Goal: Task Accomplishment & Management: Use online tool/utility

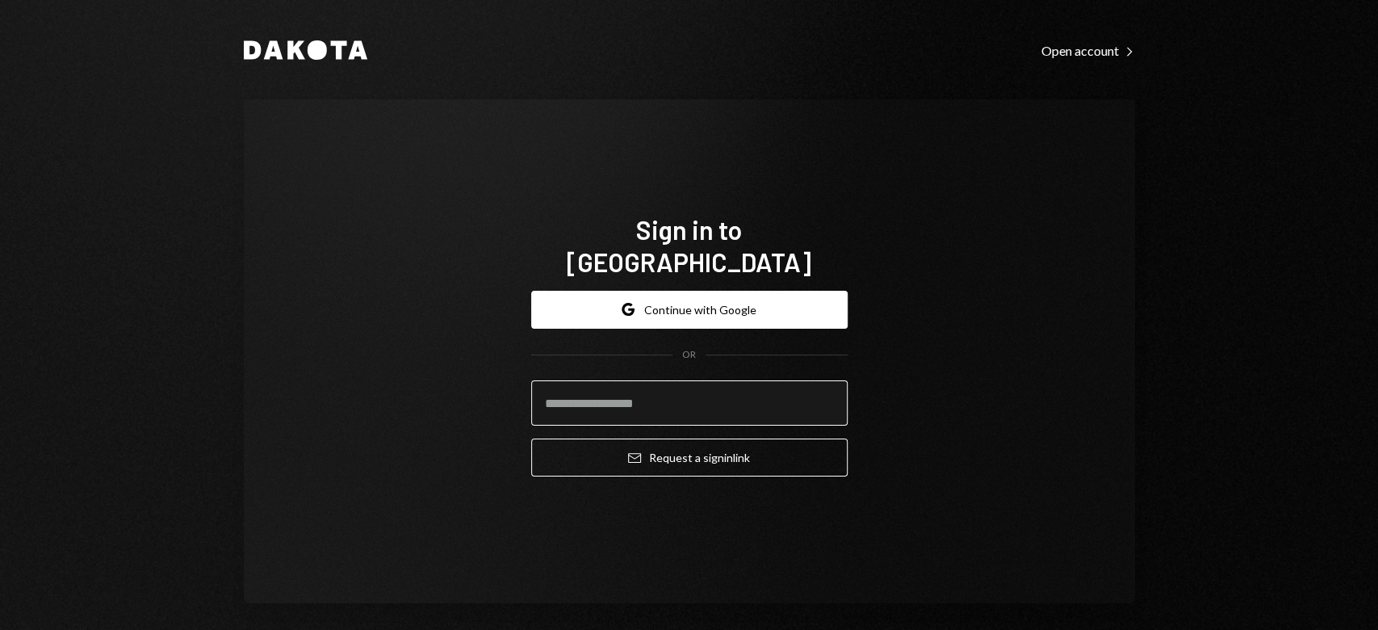
click at [577, 384] on input "email" at bounding box center [689, 402] width 316 height 45
type input "**********"
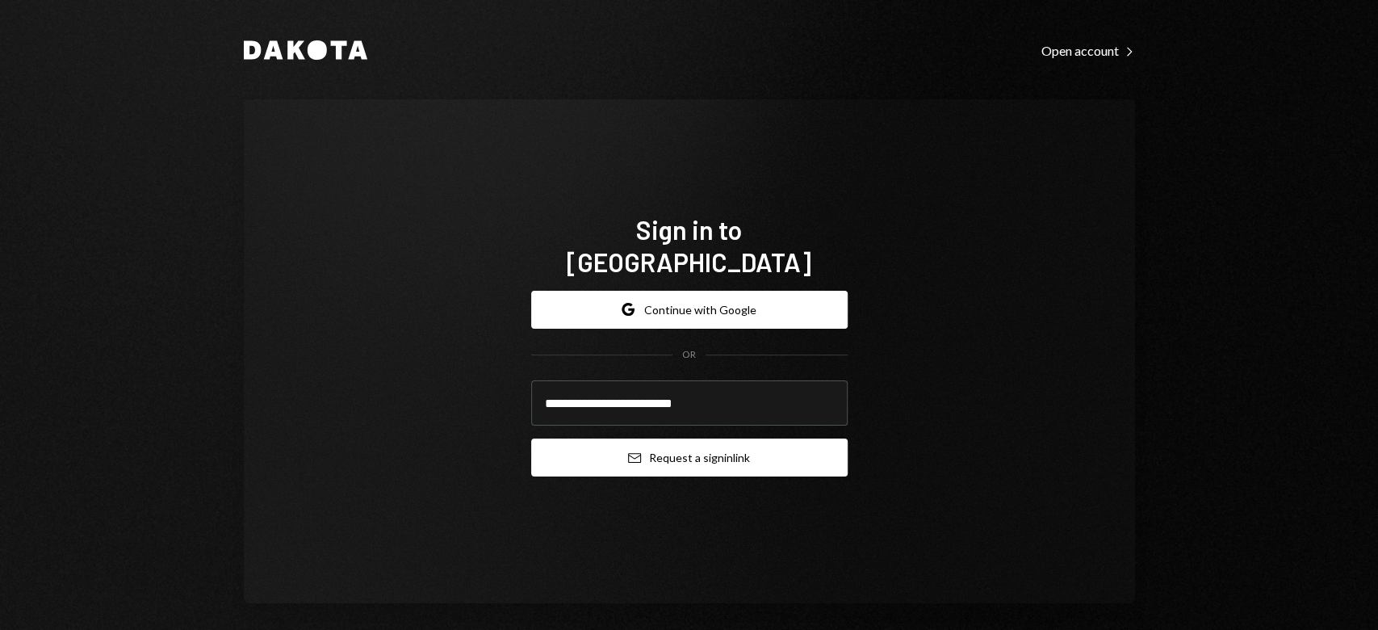
click at [614, 450] on button "Email Request a sign in link" at bounding box center [689, 457] width 316 height 38
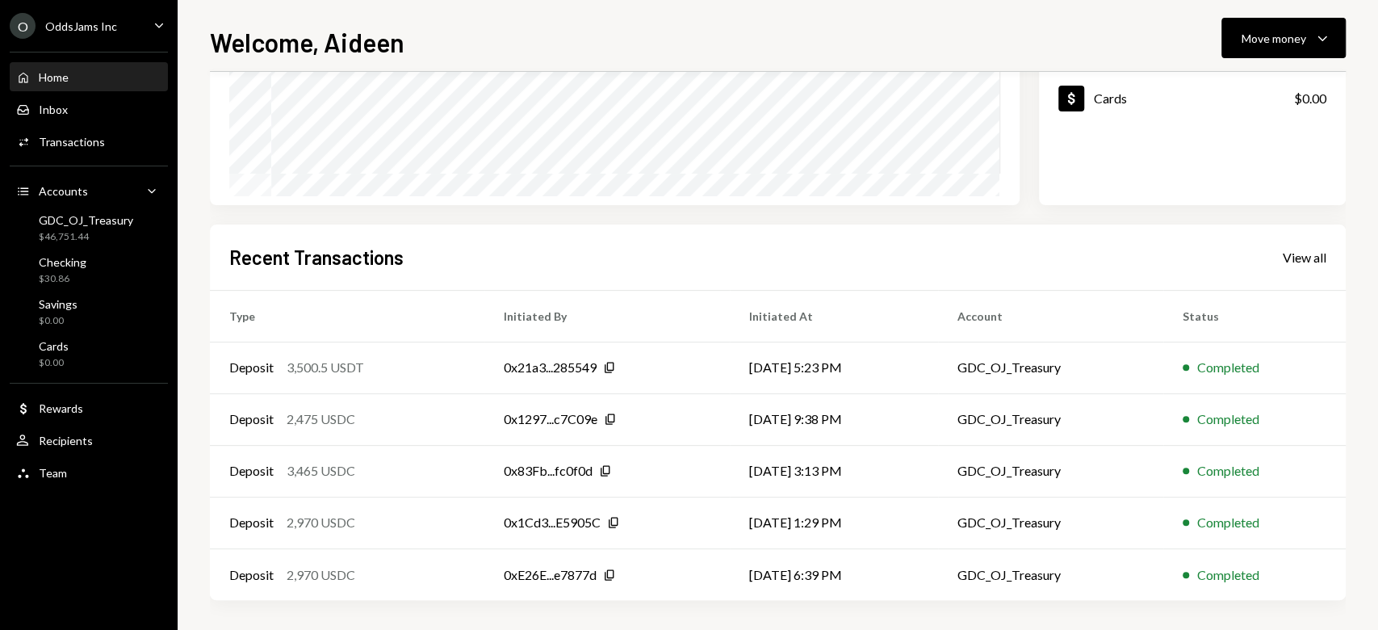
scroll to position [266, 0]
click at [606, 370] on icon "Copy" at bounding box center [609, 365] width 13 height 13
click at [616, 373] on div "0x21a3...285549 Copy" at bounding box center [607, 365] width 207 height 19
click at [607, 359] on icon "Copy" at bounding box center [609, 365] width 13 height 13
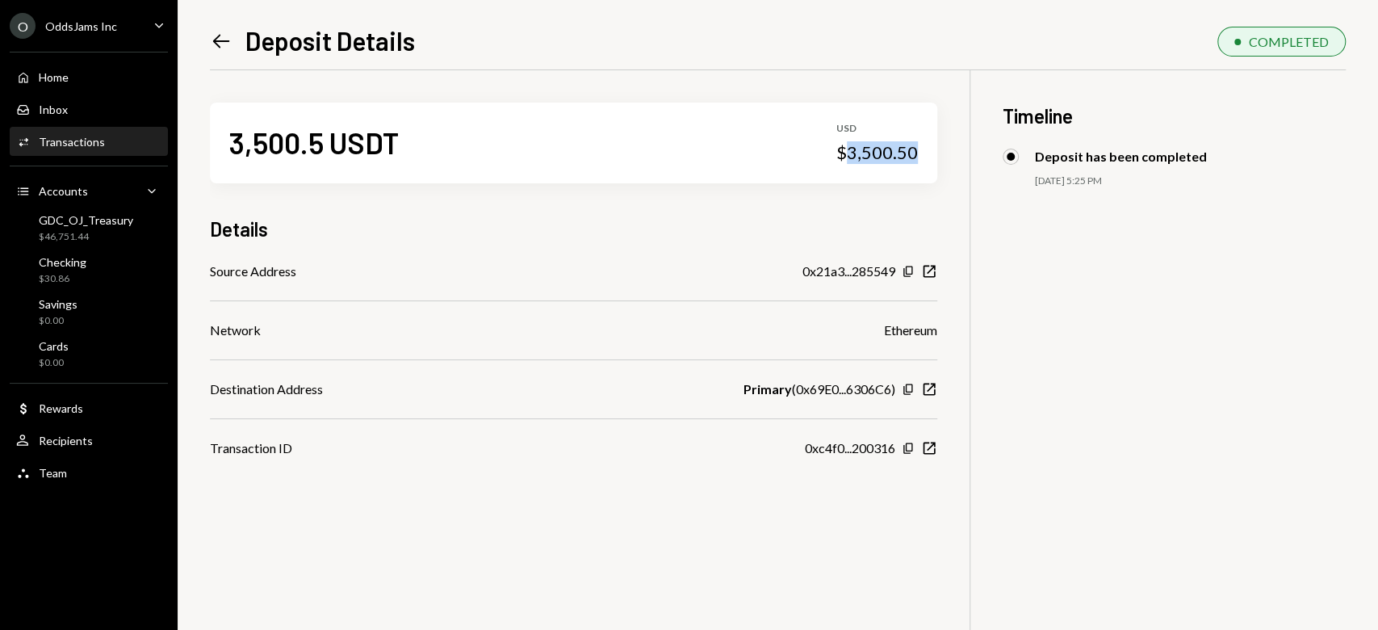
drag, startPoint x: 920, startPoint y: 155, endPoint x: 848, endPoint y: 167, distance: 72.9
click at [848, 167] on div "3,500.5 USDT USD $3,500.50" at bounding box center [573, 143] width 727 height 81
copy div "3,500.50"
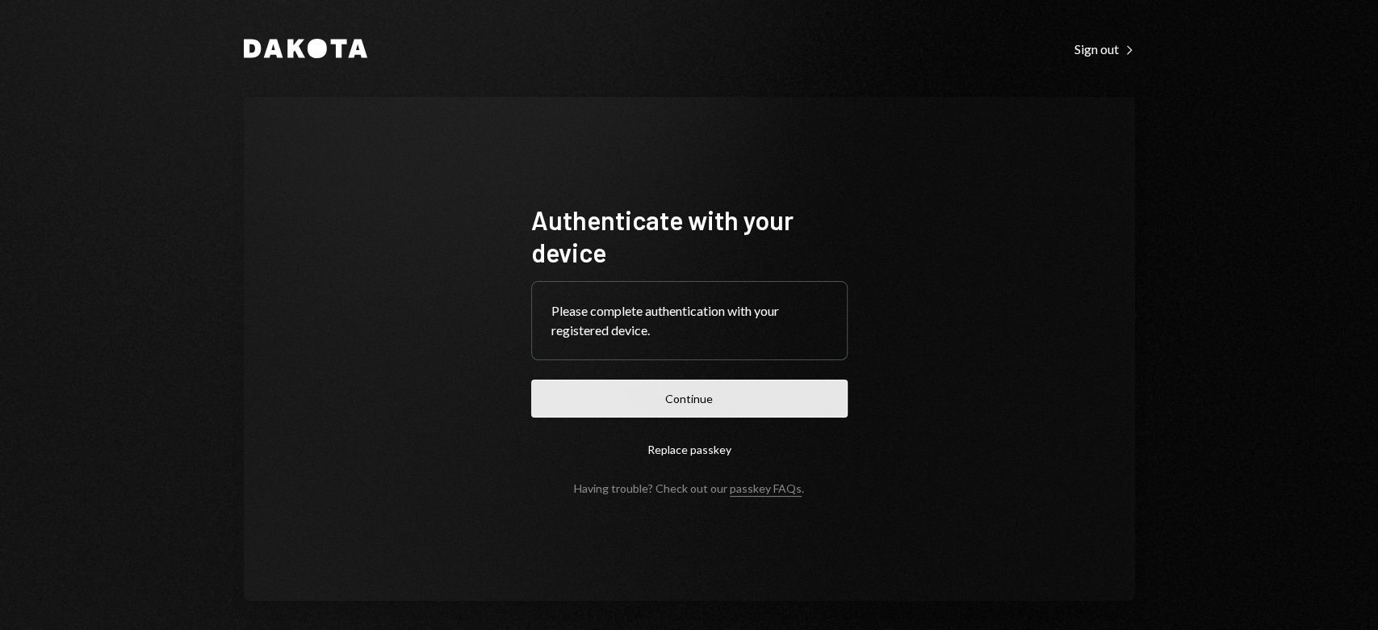
click at [696, 410] on button "Continue" at bounding box center [689, 398] width 316 height 38
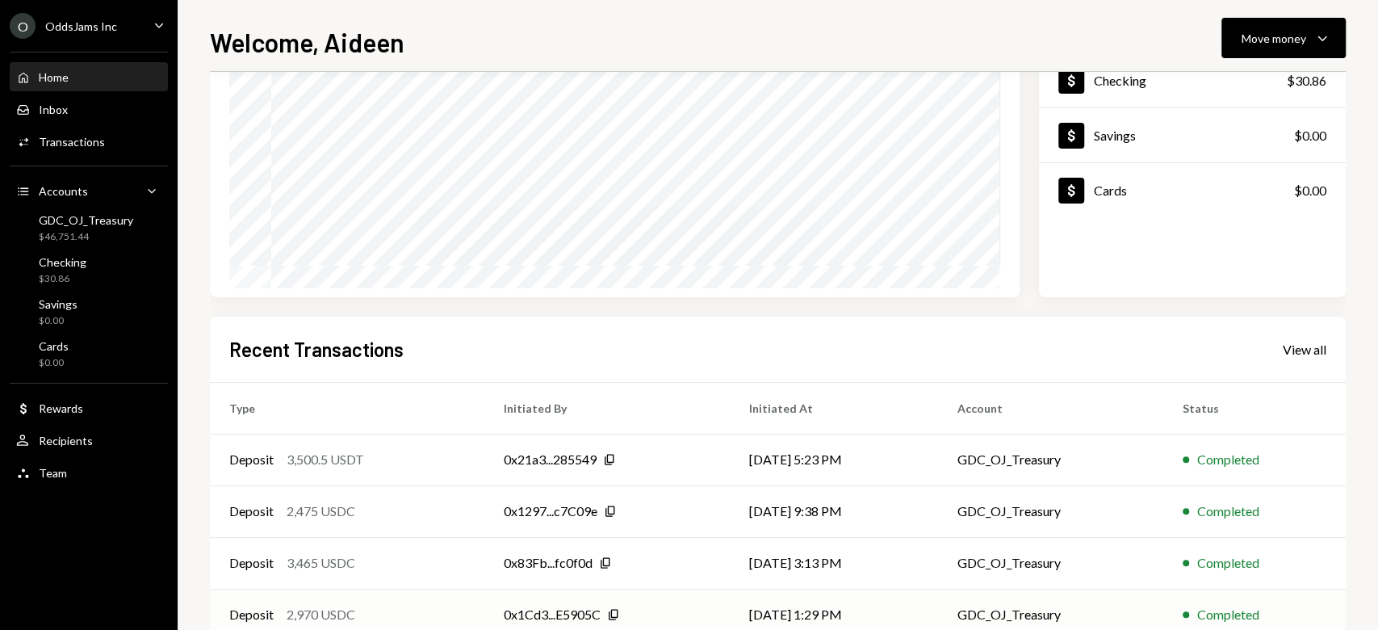
scroll to position [266, 0]
